Goal: Task Accomplishment & Management: Use online tool/utility

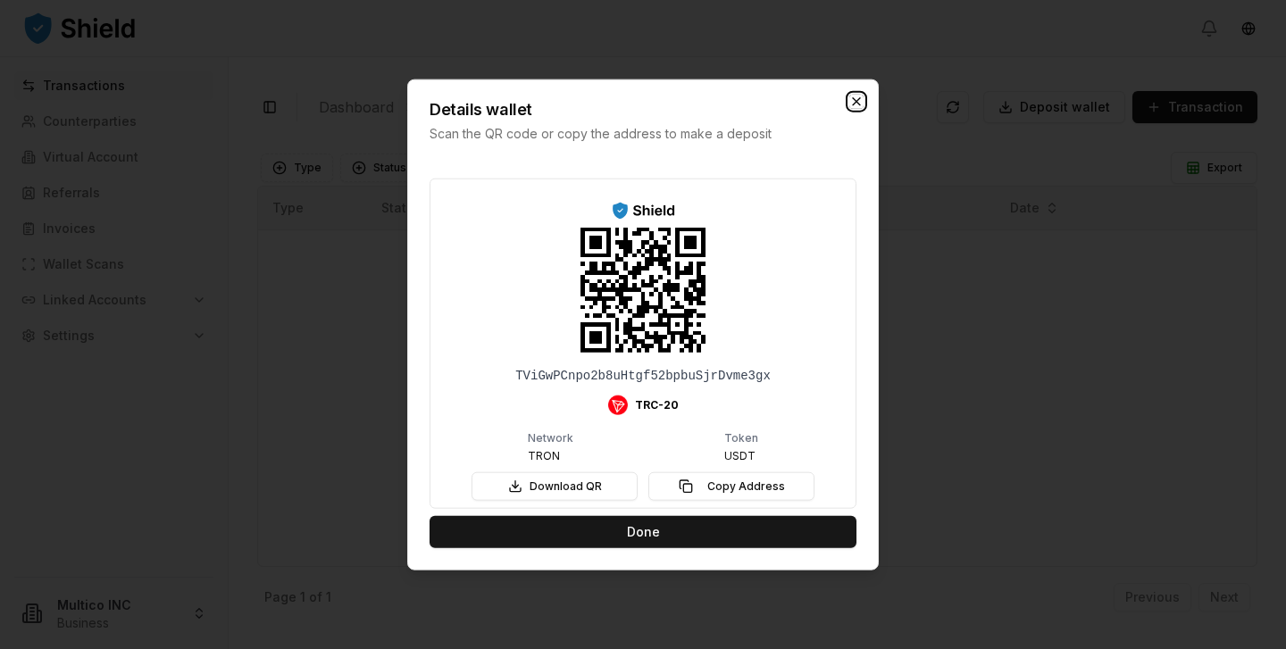
click at [851, 101] on icon "button" at bounding box center [856, 101] width 14 height 14
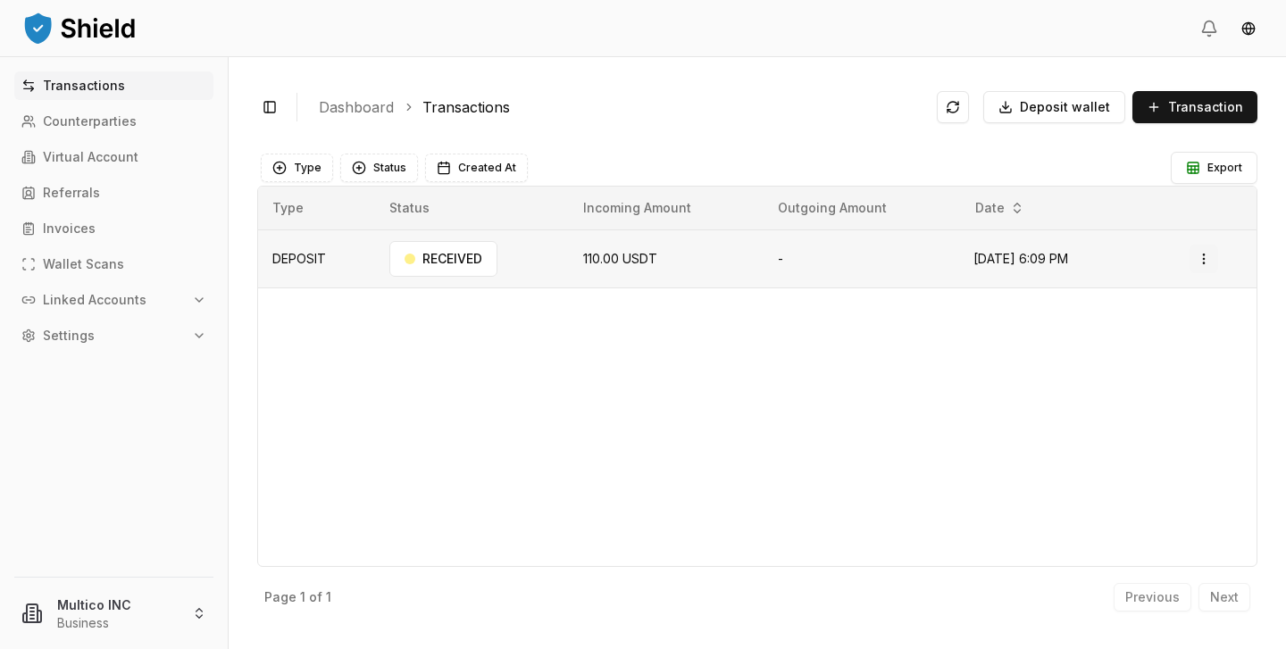
click at [1206, 265] on html "Transactions Counterparties Virtual Account Referrals Invoices Wallet Scans Lin…" at bounding box center [643, 324] width 1286 height 649
click at [1206, 253] on html "Transactions Counterparties Virtual Account Referrals Invoices Wallet Scans Lin…" at bounding box center [643, 324] width 1286 height 649
click at [907, 280] on td "-" at bounding box center [862, 259] width 196 height 58
click at [344, 272] on td "DEPOSIT" at bounding box center [316, 259] width 117 height 58
click at [314, 262] on td "DEPOSIT" at bounding box center [316, 259] width 117 height 58
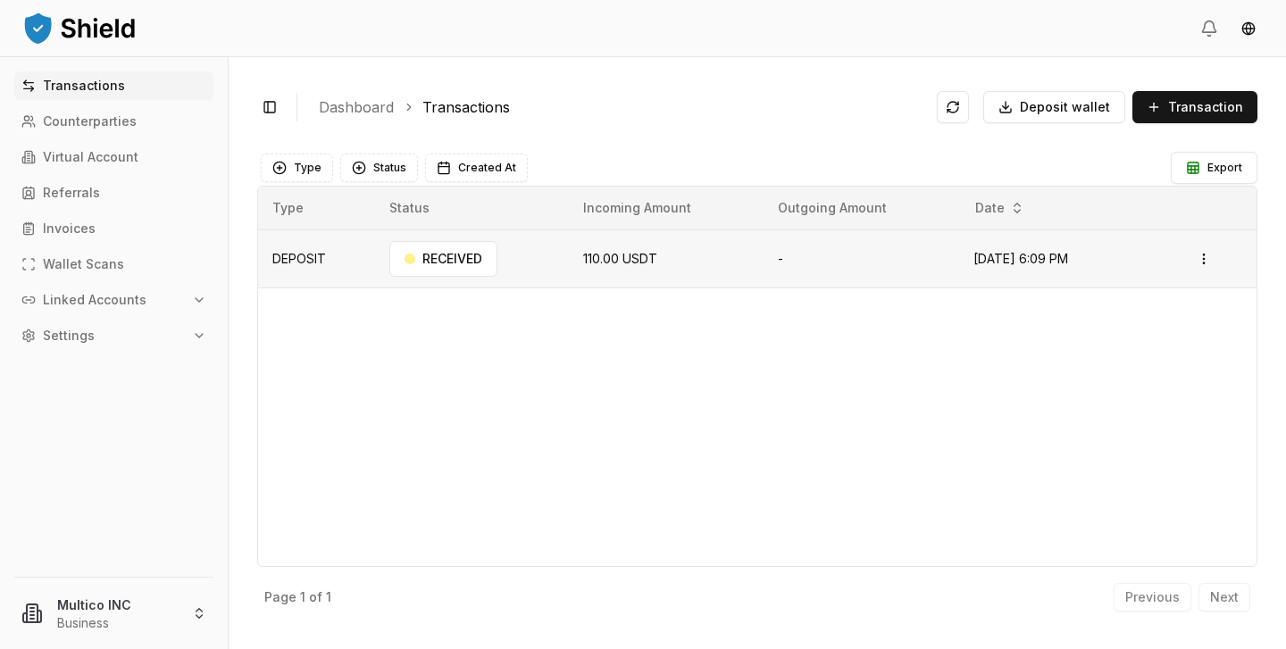
click at [314, 262] on td "DEPOSIT" at bounding box center [316, 259] width 117 height 58
click at [346, 255] on td "DEPOSIT" at bounding box center [316, 259] width 117 height 58
click at [422, 250] on div "RECEIVED" at bounding box center [443, 259] width 108 height 36
click at [473, 262] on div "RECEIVED" at bounding box center [443, 259] width 108 height 36
click at [569, 247] on td "110.00 USDT" at bounding box center [666, 259] width 195 height 58
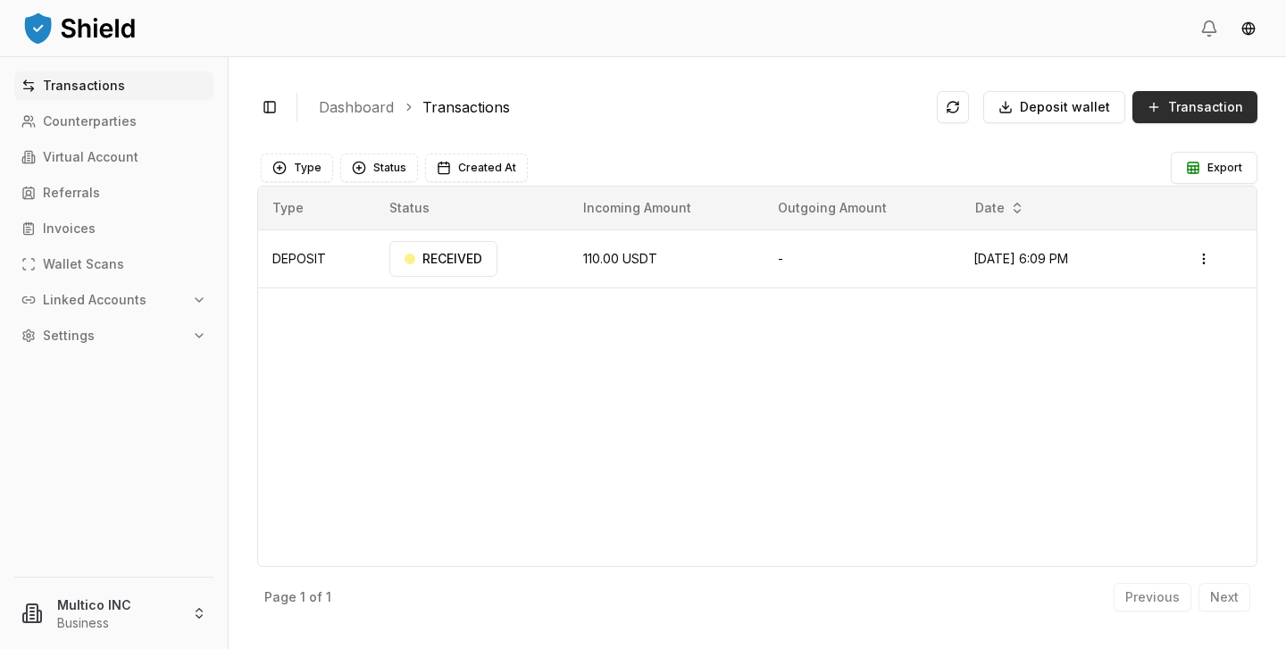
click at [1196, 96] on button "Transaction" at bounding box center [1195, 107] width 125 height 32
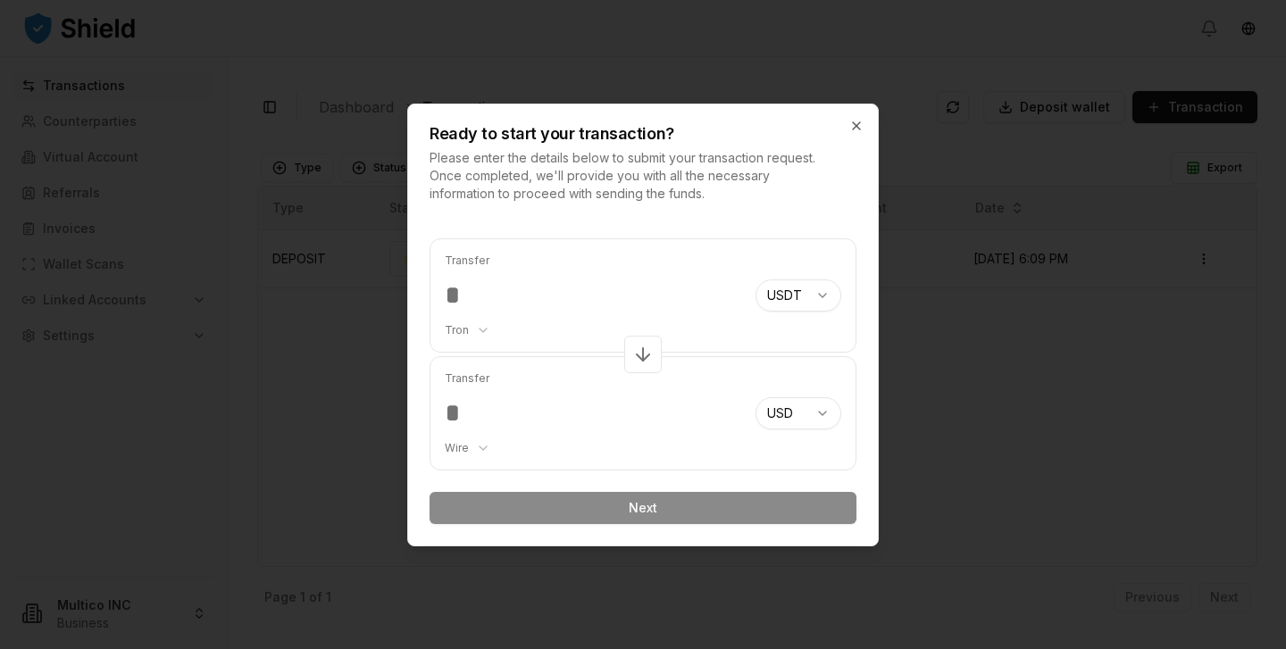
click at [563, 299] on input "number" at bounding box center [593, 296] width 297 height 32
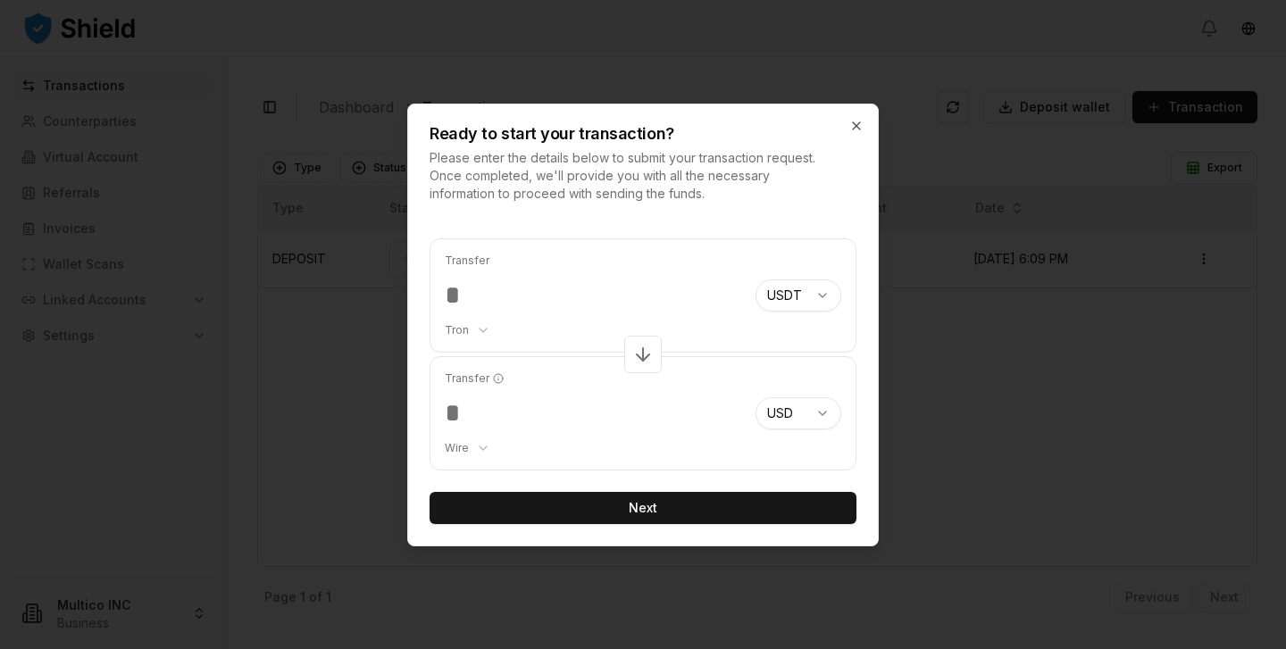
type input "*"
type input "***"
click at [482, 444] on body "Transactions Counterparties Virtual Account Referrals Invoices Wallet Scans Lin…" at bounding box center [643, 324] width 1286 height 649
click at [476, 443] on body "Transactions Counterparties Virtual Account Referrals Invoices Wallet Scans Lin…" at bounding box center [643, 324] width 1286 height 649
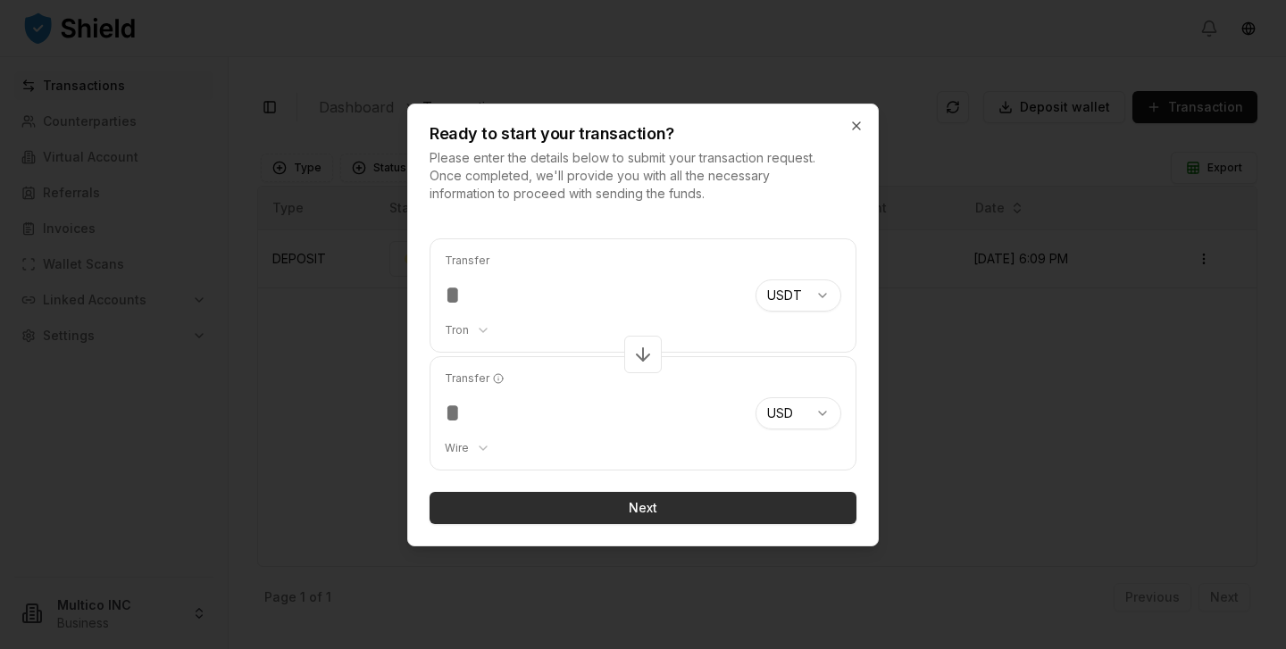
click at [640, 503] on button "Next" at bounding box center [643, 508] width 427 height 32
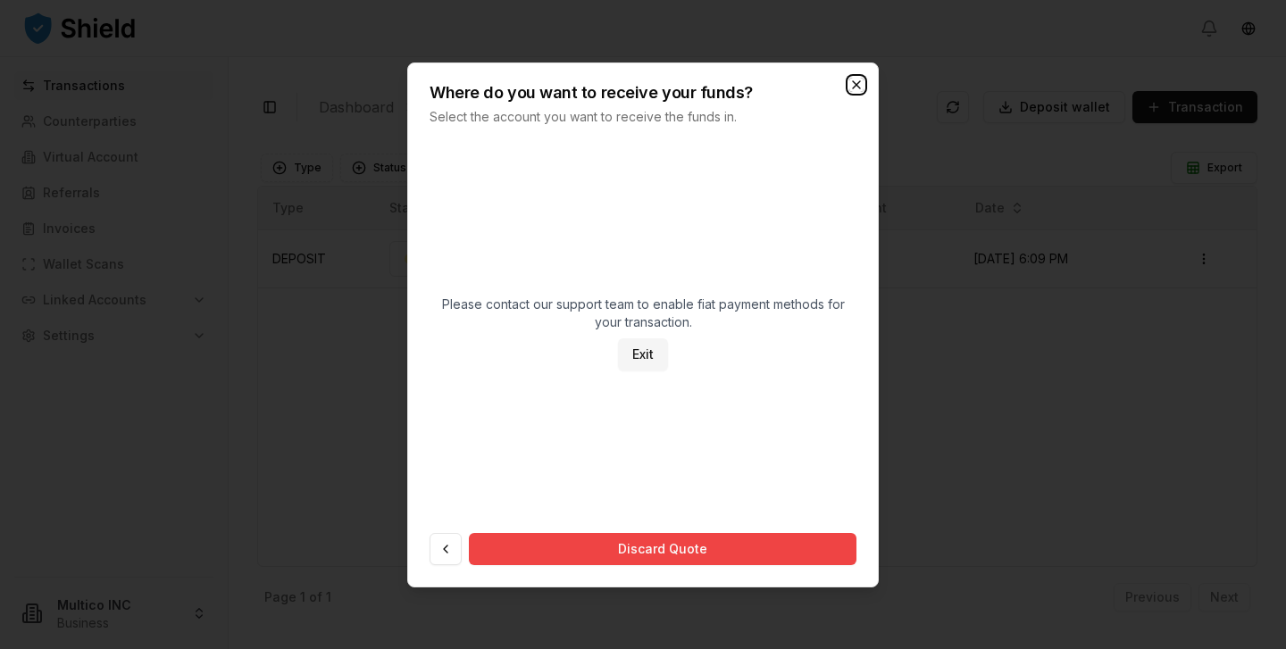
click at [854, 84] on icon "button" at bounding box center [856, 85] width 14 height 14
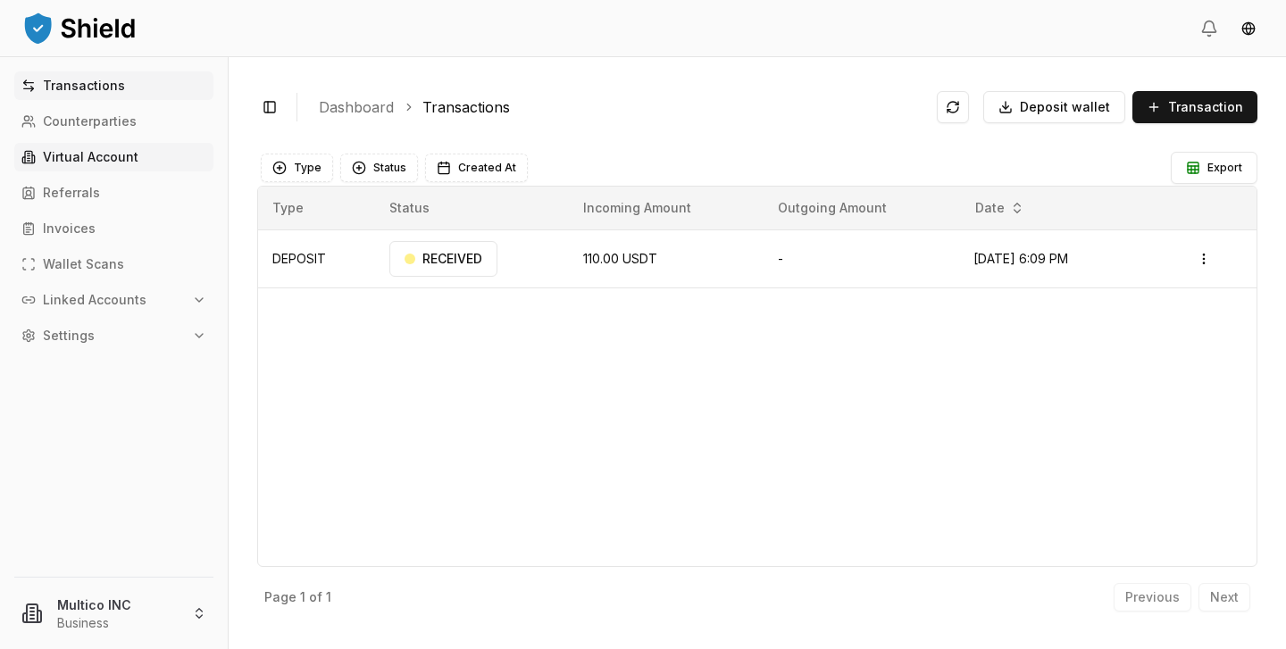
click at [100, 163] on p "Virtual Account" at bounding box center [91, 157] width 96 height 13
click at [79, 162] on p "Virtual Account" at bounding box center [91, 157] width 96 height 13
click at [103, 158] on p "Virtual Account" at bounding box center [91, 157] width 96 height 13
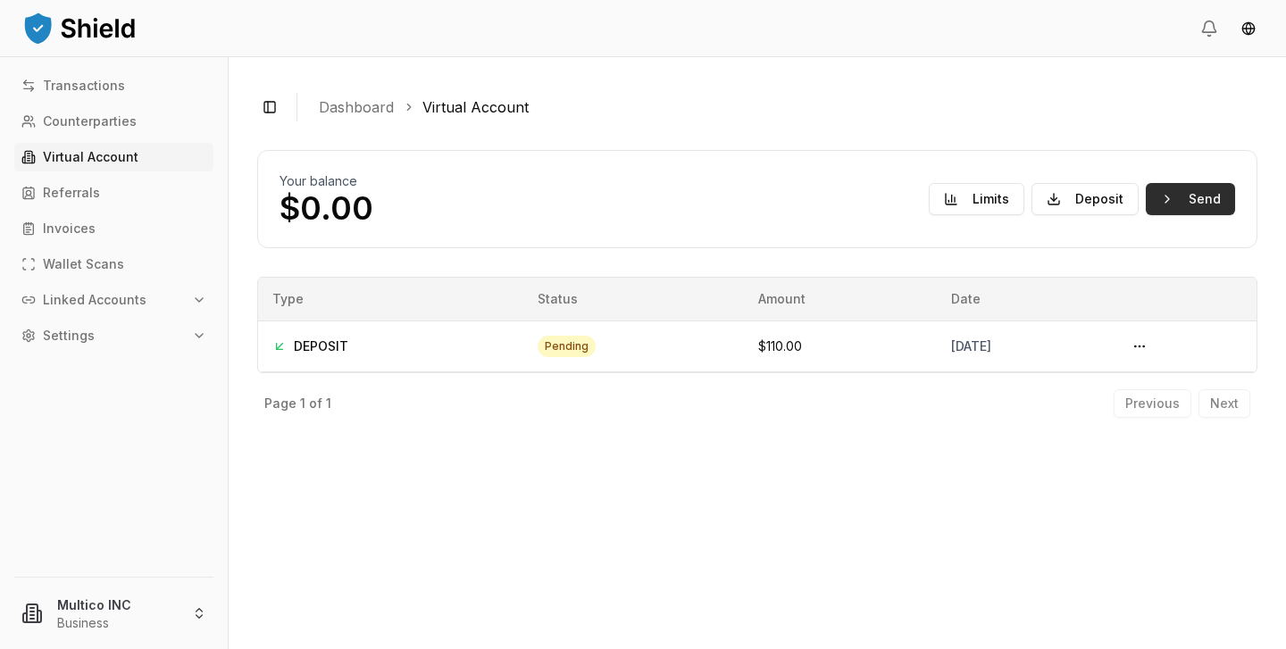
click at [1199, 202] on button "Send" at bounding box center [1190, 199] width 89 height 32
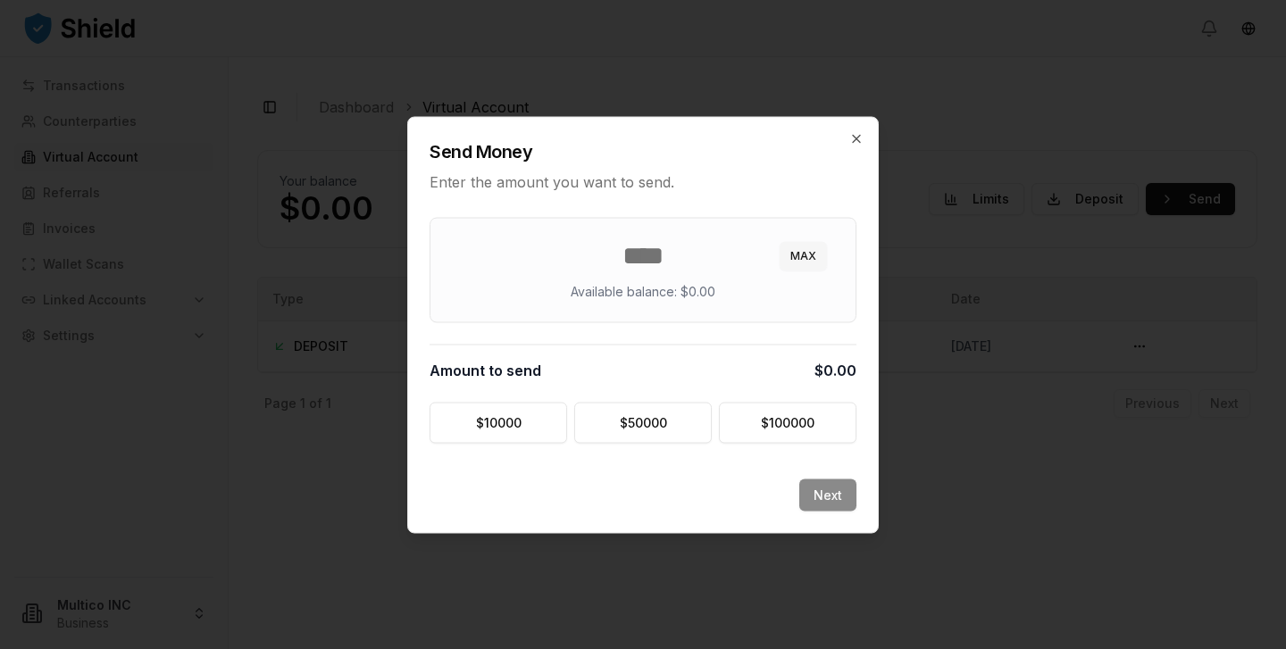
click at [808, 248] on button "MAX" at bounding box center [803, 255] width 47 height 29
type input "*"
click at [808, 267] on button "MAX" at bounding box center [803, 255] width 47 height 29
click at [808, 262] on button "MAX" at bounding box center [803, 255] width 47 height 29
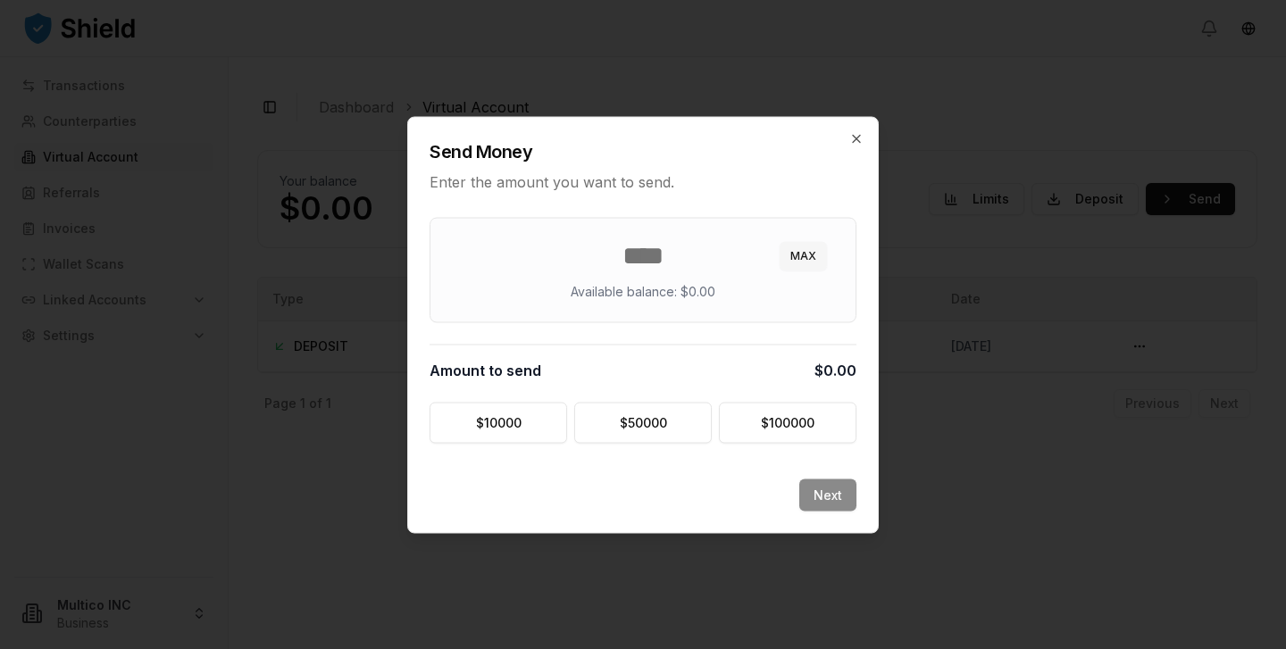
click at [808, 262] on button "MAX" at bounding box center [803, 255] width 47 height 29
click at [670, 252] on input "*" at bounding box center [643, 255] width 382 height 32
click at [854, 138] on icon "button" at bounding box center [856, 138] width 14 height 14
